Goal: Check status

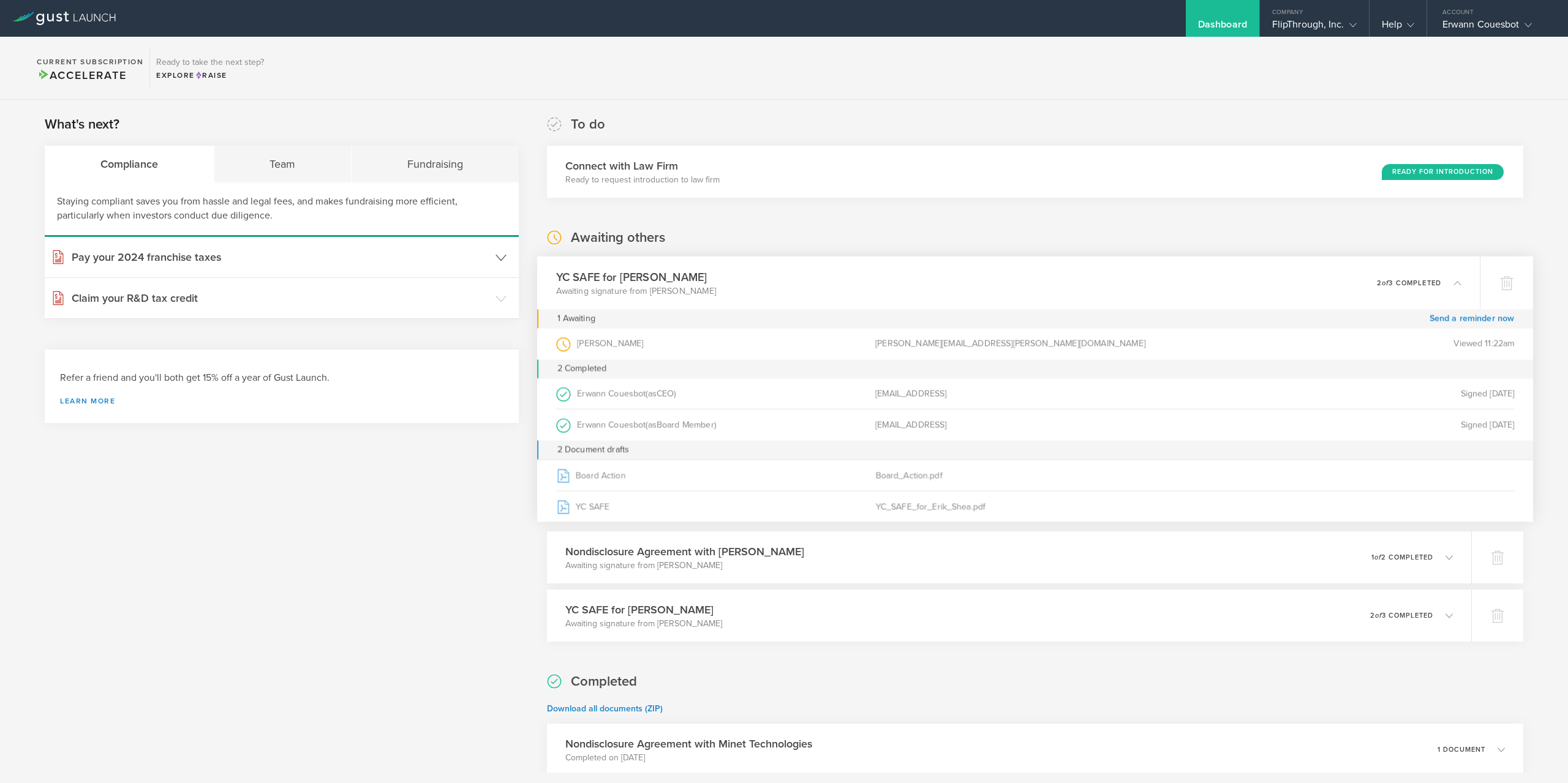
scroll to position [161, 0]
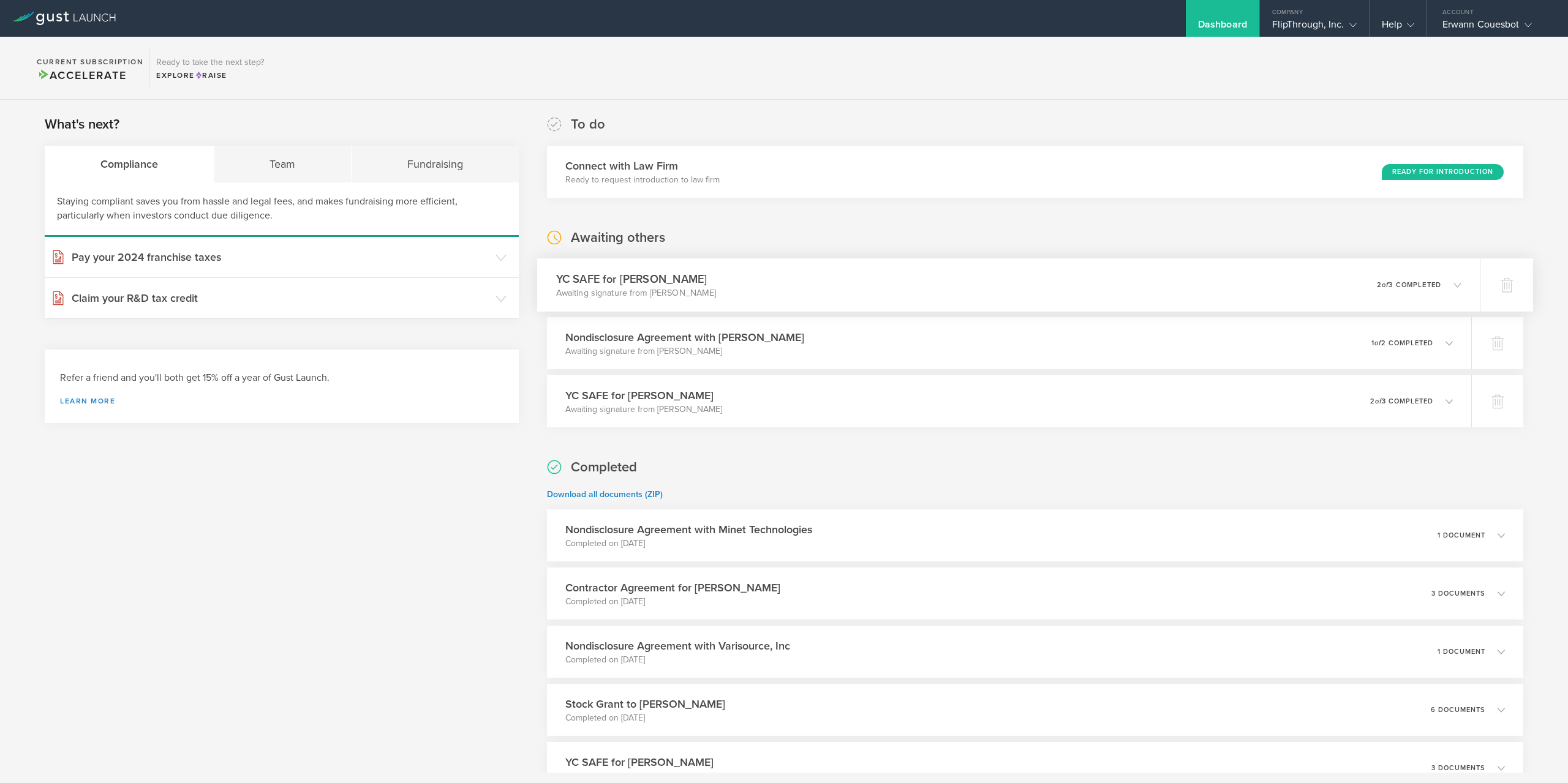
click at [963, 287] on div "YC SAFE for [PERSON_NAME] Awaiting signature from [PERSON_NAME] 0 undeliverable…" at bounding box center [1009, 285] width 943 height 54
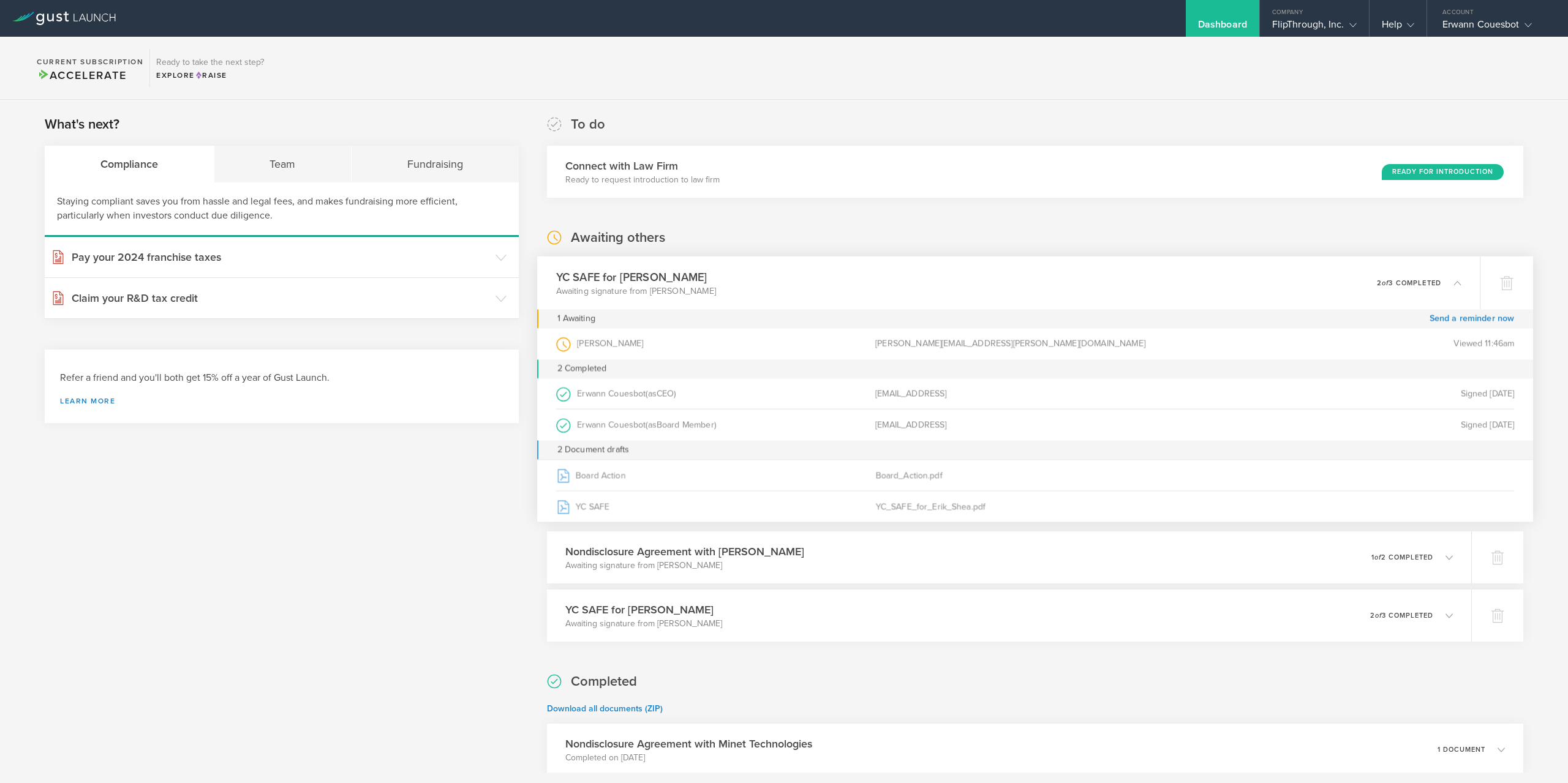
click at [985, 287] on div "YC SAFE for [PERSON_NAME] Awaiting signature from [PERSON_NAME] 0 undeliverable…" at bounding box center [1009, 283] width 943 height 54
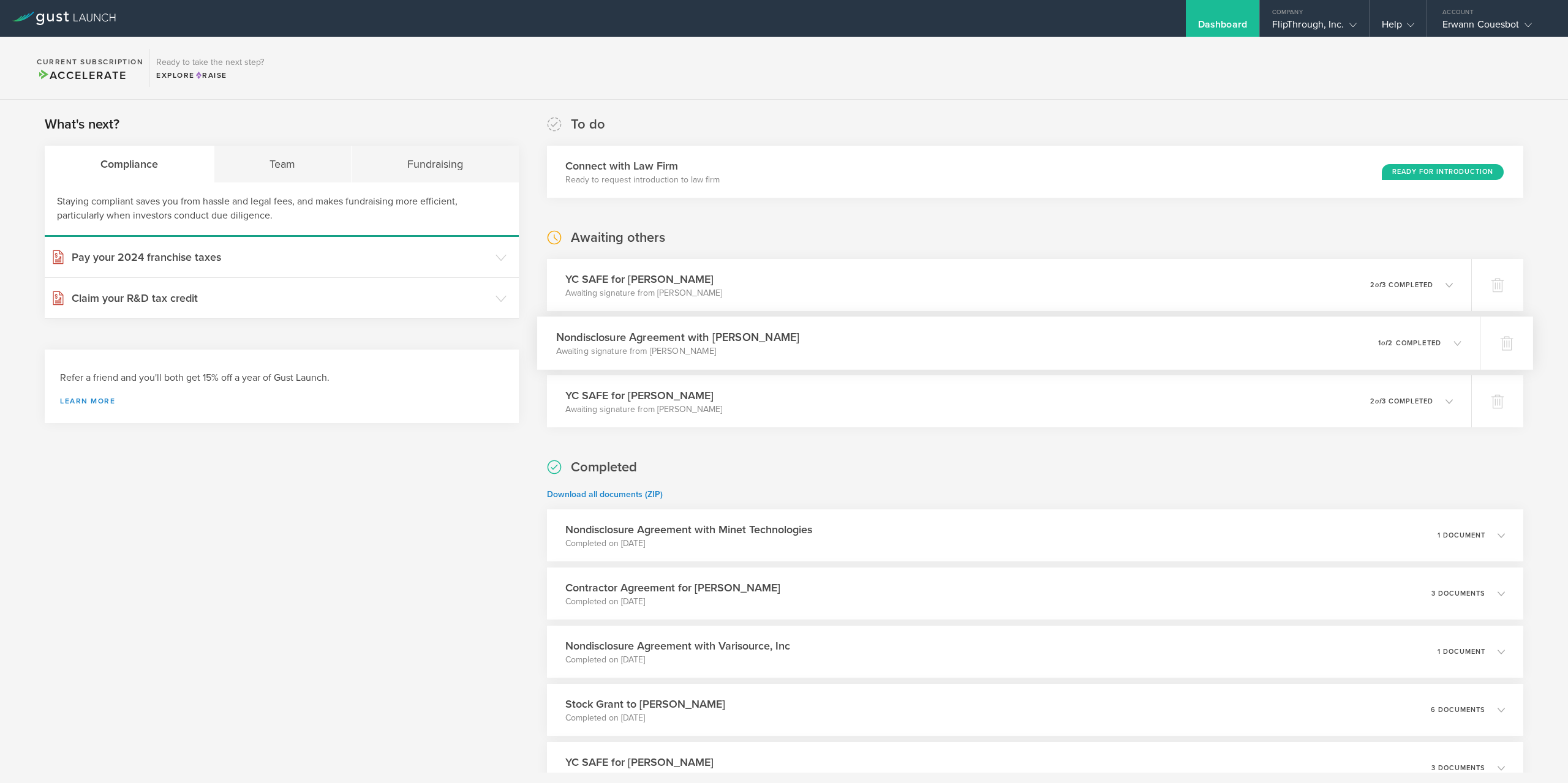
drag, startPoint x: 1360, startPoint y: 356, endPoint x: 1356, endPoint y: 350, distance: 7.2
click at [1360, 354] on div "Nondisclosure Agreement with [PERSON_NAME] Awaiting signature from [PERSON_NAME…" at bounding box center [1009, 343] width 943 height 54
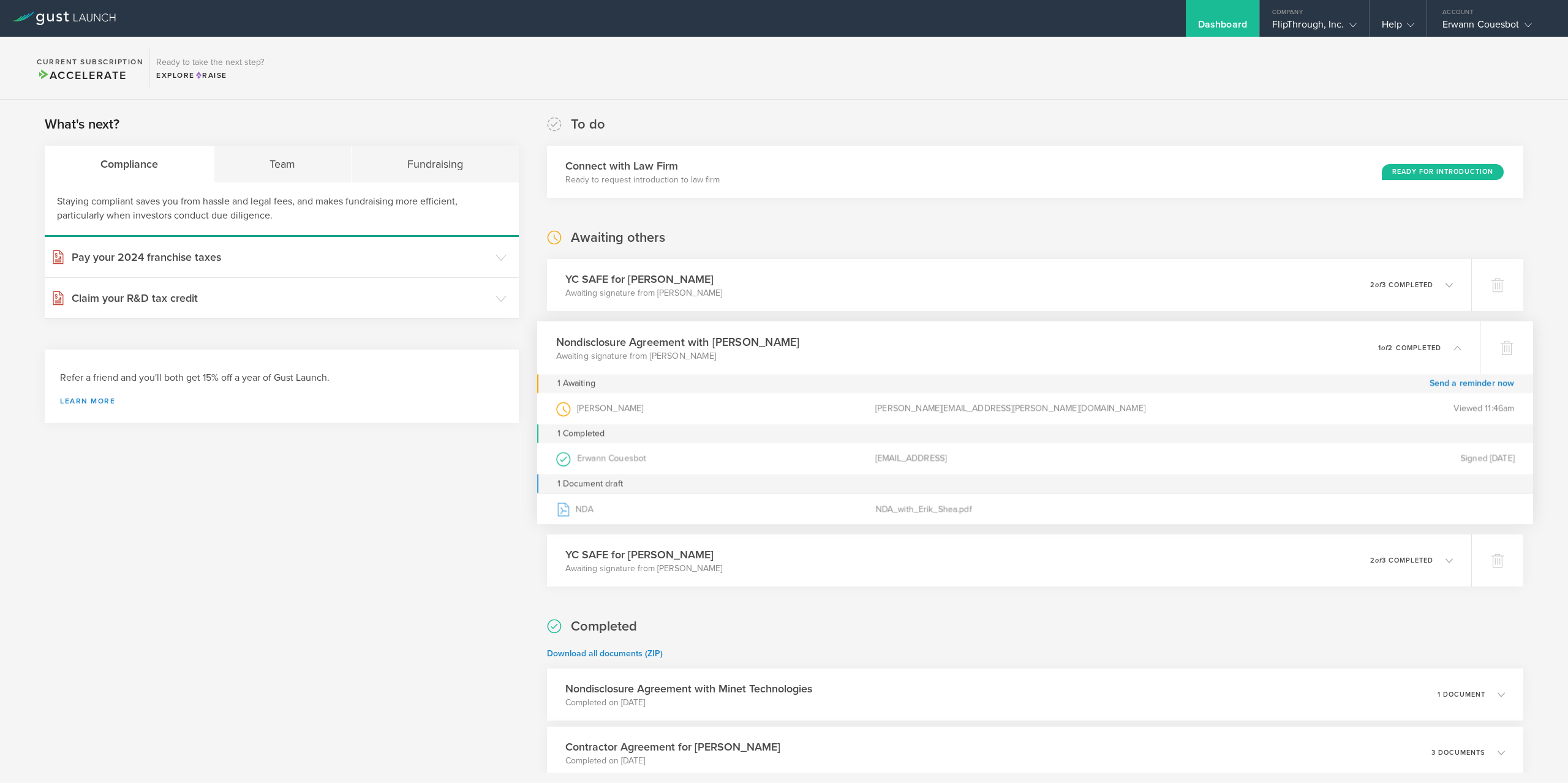
click at [1346, 342] on div "Nondisclosure Agreement with [PERSON_NAME] Awaiting signature from [PERSON_NAME…" at bounding box center [1009, 348] width 943 height 54
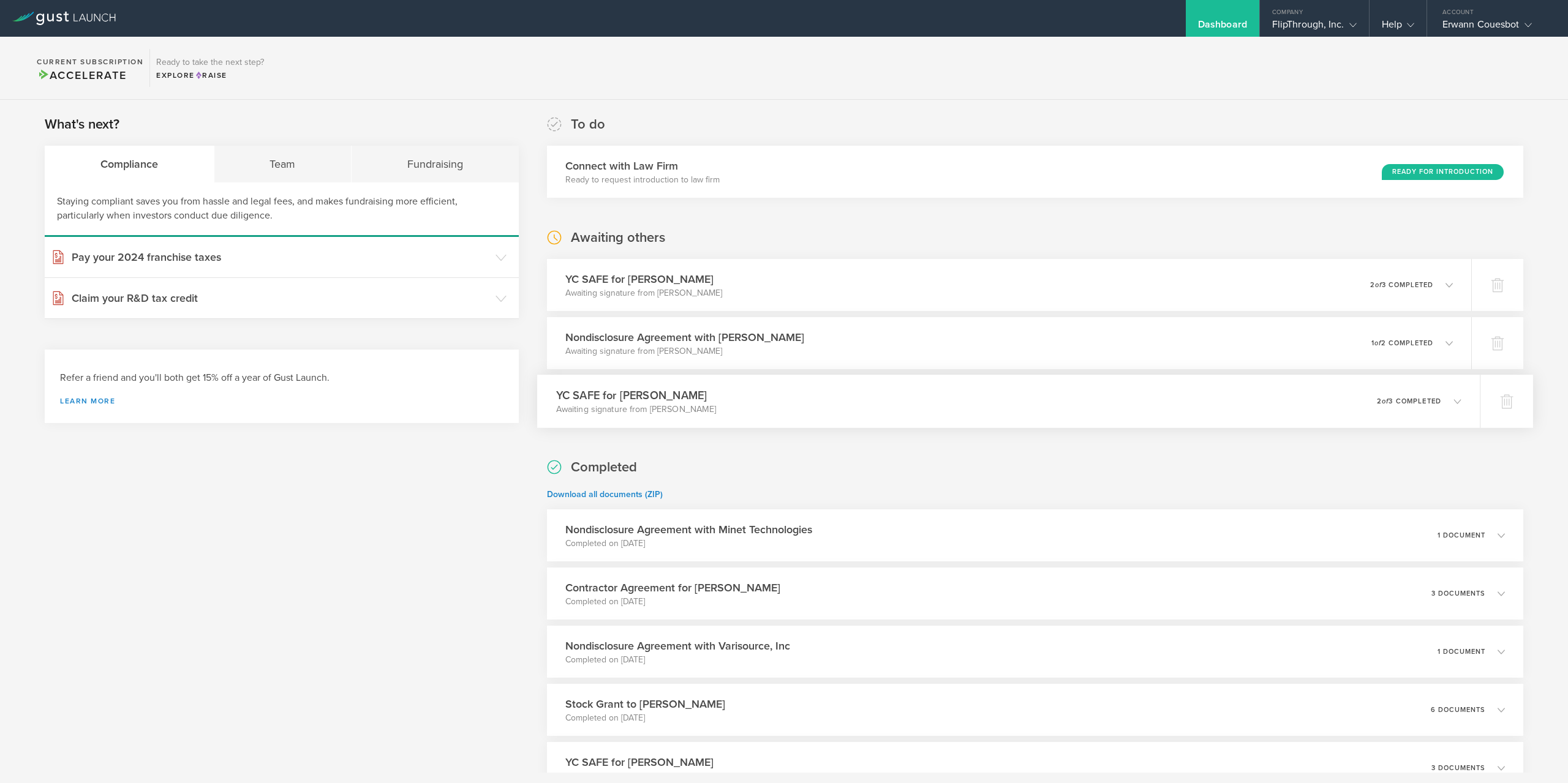
click at [1218, 384] on div "YC SAFE for [PERSON_NAME] Awaiting signature from [PERSON_NAME] 0 undeliverable…" at bounding box center [1009, 402] width 943 height 54
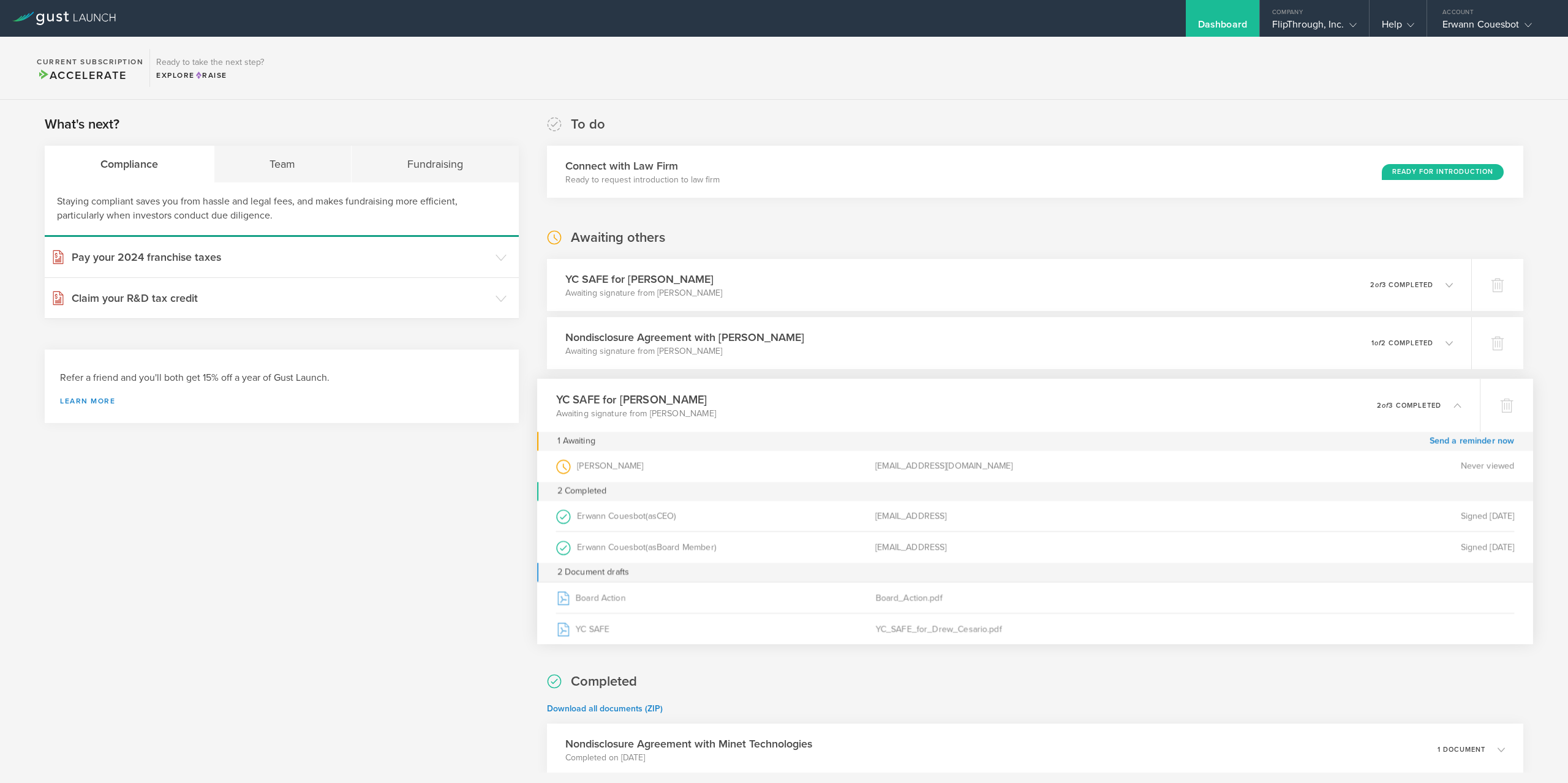
click at [1301, 394] on div "YC SAFE for [PERSON_NAME] Awaiting signature from [PERSON_NAME] 0 undeliverable…" at bounding box center [1009, 406] width 943 height 54
